Goal: Check status: Check status

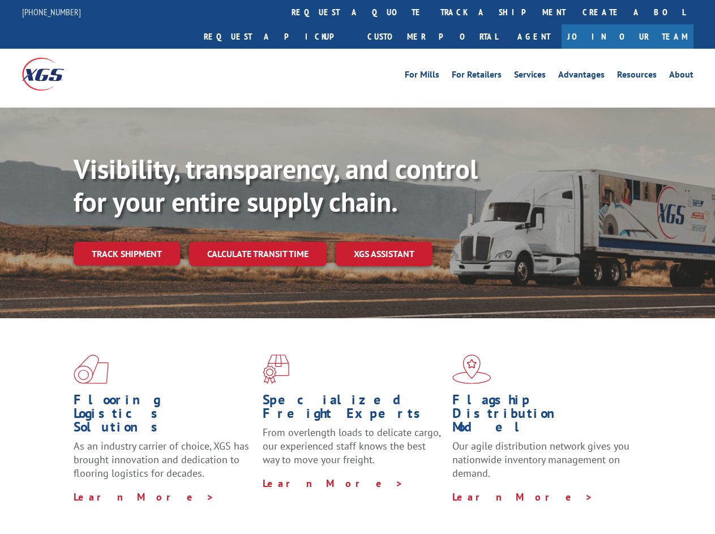
click at [357, 267] on div "Visibility, transparency, and control for your entire supply chain. Track shipm…" at bounding box center [394, 232] width 641 height 158
click at [432, 12] on link "track a shipment" at bounding box center [503, 12] width 142 height 24
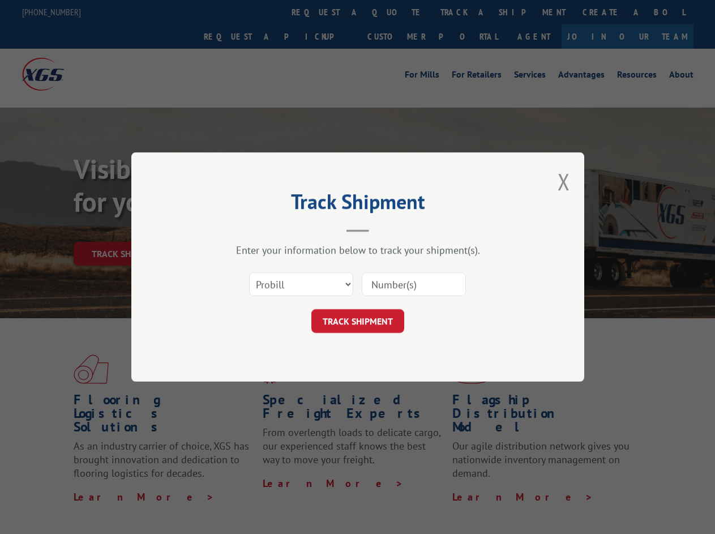
click at [395, 12] on div "Track Shipment Enter your information below to track your shipment(s). Select c…" at bounding box center [357, 267] width 715 height 534
click at [466, 12] on div "Track Shipment Enter your information below to track your shipment(s). Select c…" at bounding box center [357, 267] width 715 height 534
click at [126, 229] on div "Track Shipment Enter your information below to track your shipment(s). Select c…" at bounding box center [357, 267] width 715 height 534
click at [257, 229] on header "Track Shipment" at bounding box center [358, 213] width 340 height 38
click at [384, 229] on header "Track Shipment" at bounding box center [358, 213] width 340 height 38
